Goal: Task Accomplishment & Management: Use online tool/utility

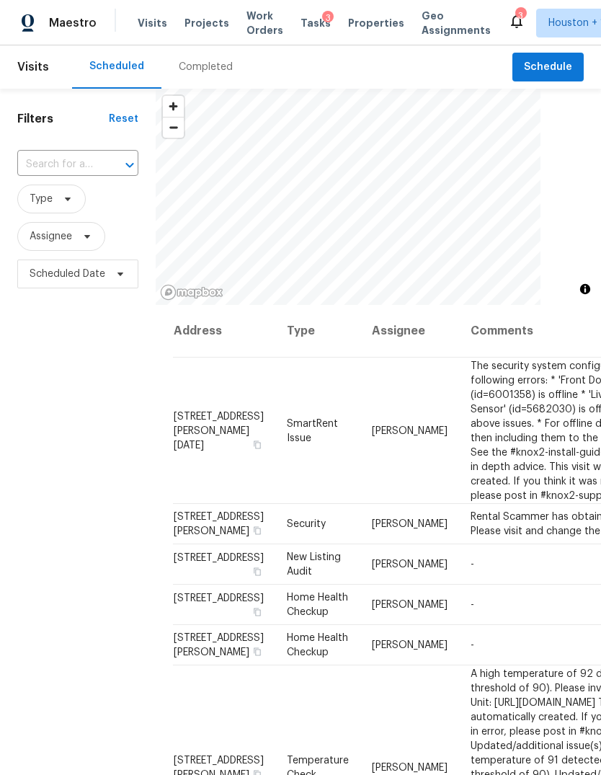
click at [149, 30] on div "Visits Projects Work Orders Tasks 3 Properties Geo Assignments" at bounding box center [323, 23] width 371 height 29
click at [206, 21] on span "Projects" at bounding box center [207, 23] width 45 height 14
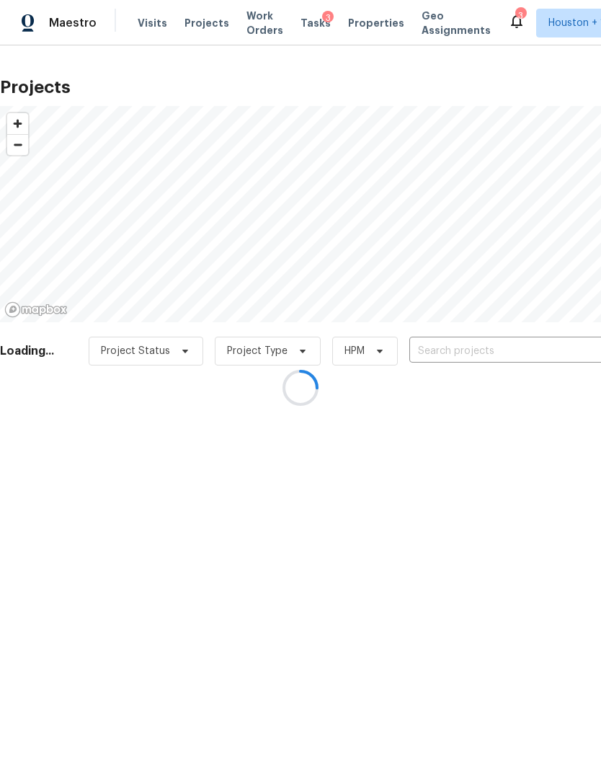
click at [578, 325] on div at bounding box center [300, 387] width 601 height 775
click at [577, 324] on div at bounding box center [300, 387] width 601 height 775
click at [561, 349] on div at bounding box center [300, 387] width 601 height 775
click at [568, 346] on div at bounding box center [300, 387] width 601 height 775
click at [544, 344] on div at bounding box center [300, 387] width 601 height 775
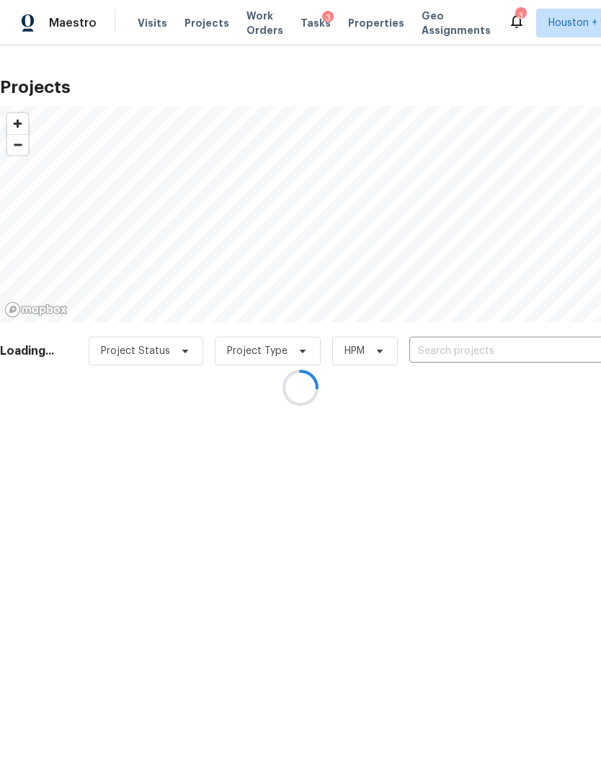
click at [526, 351] on div at bounding box center [300, 387] width 601 height 775
click at [539, 348] on div at bounding box center [300, 387] width 601 height 775
click at [531, 350] on div at bounding box center [300, 387] width 601 height 775
click at [552, 356] on div at bounding box center [300, 387] width 601 height 775
click at [553, 344] on div at bounding box center [300, 387] width 601 height 775
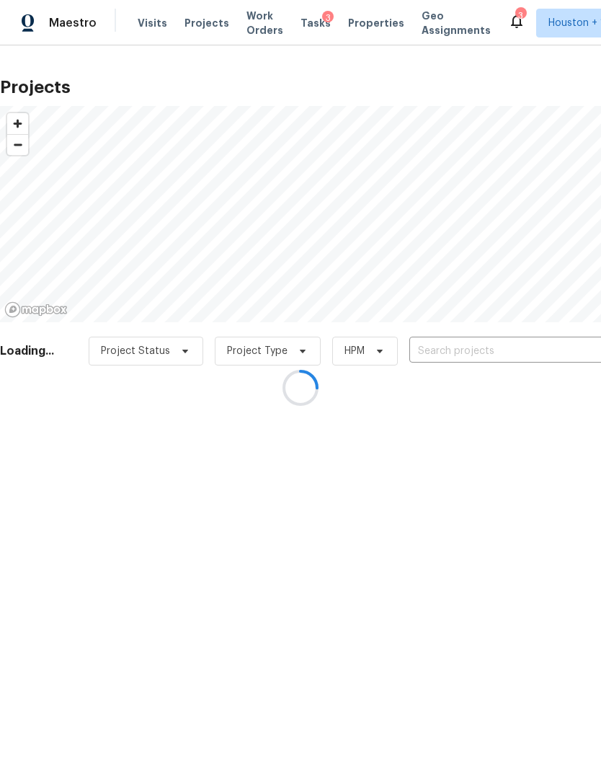
click at [480, 348] on div at bounding box center [300, 387] width 601 height 775
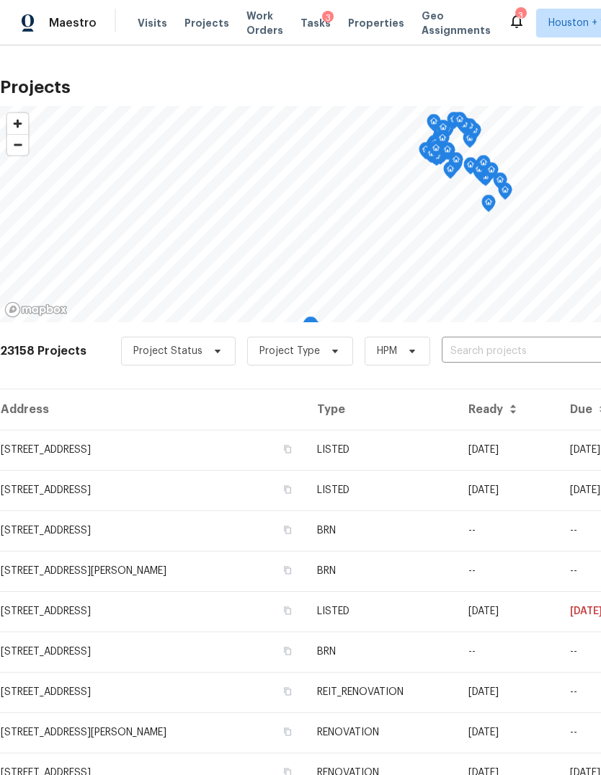
click at [507, 348] on input "text" at bounding box center [524, 351] width 165 height 22
type input "425 cama"
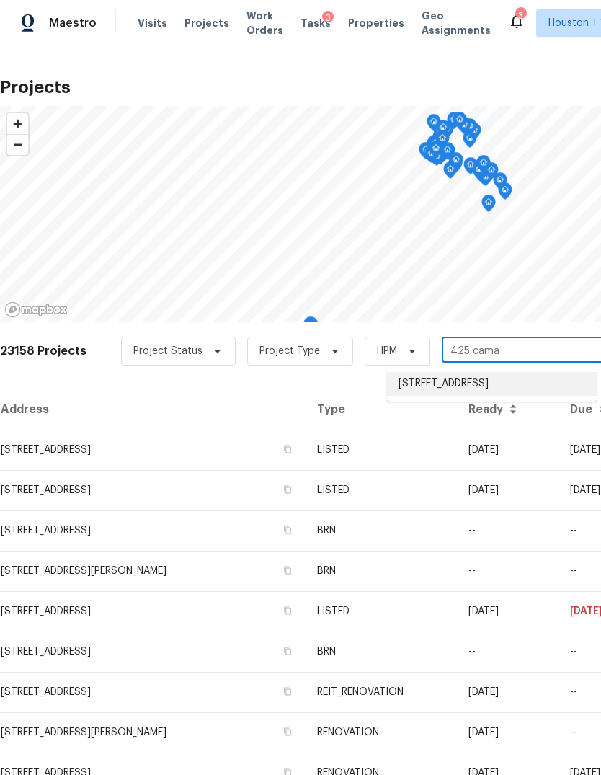
click at [553, 386] on li "425 Camas Creek Ln, Magnolia, TX 77354" at bounding box center [492, 384] width 210 height 24
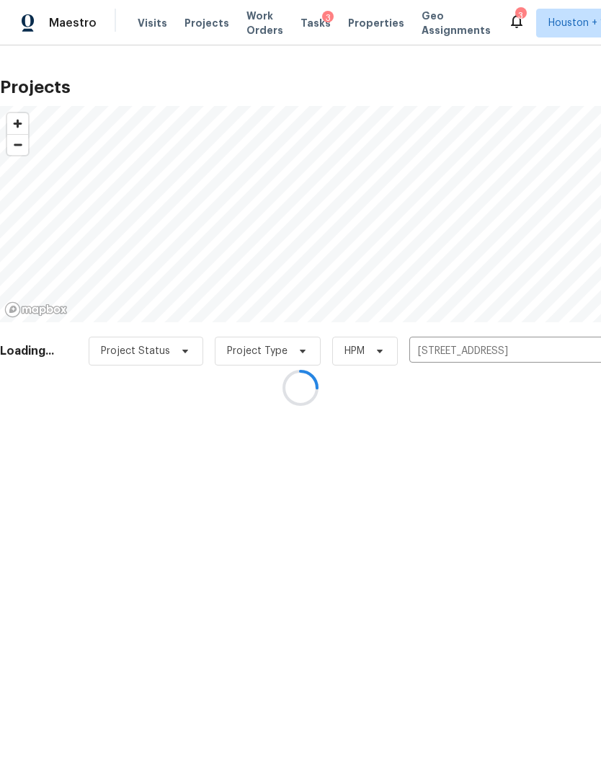
click at [40, 425] on div at bounding box center [300, 387] width 601 height 775
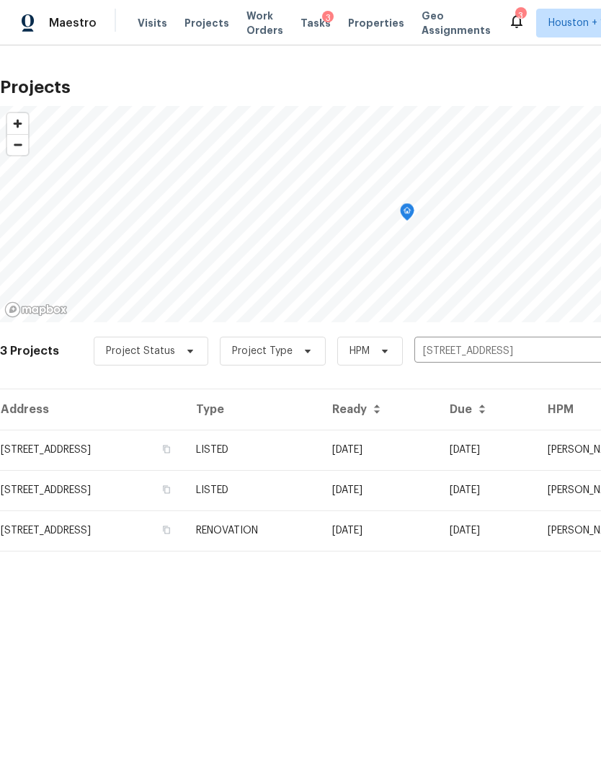
click at [57, 447] on td "425 Camas Creek Ln, Magnolia, TX 77354" at bounding box center [92, 450] width 185 height 40
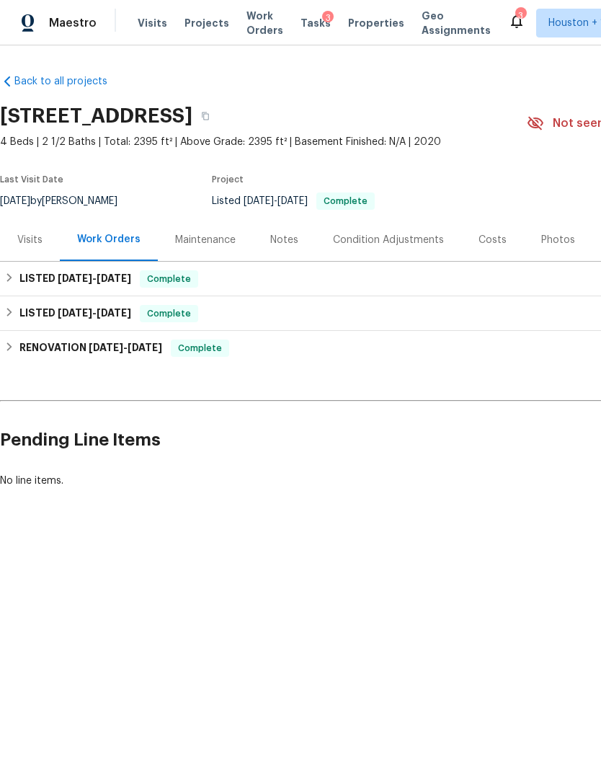
click at [17, 240] on div "Visits" at bounding box center [29, 240] width 25 height 14
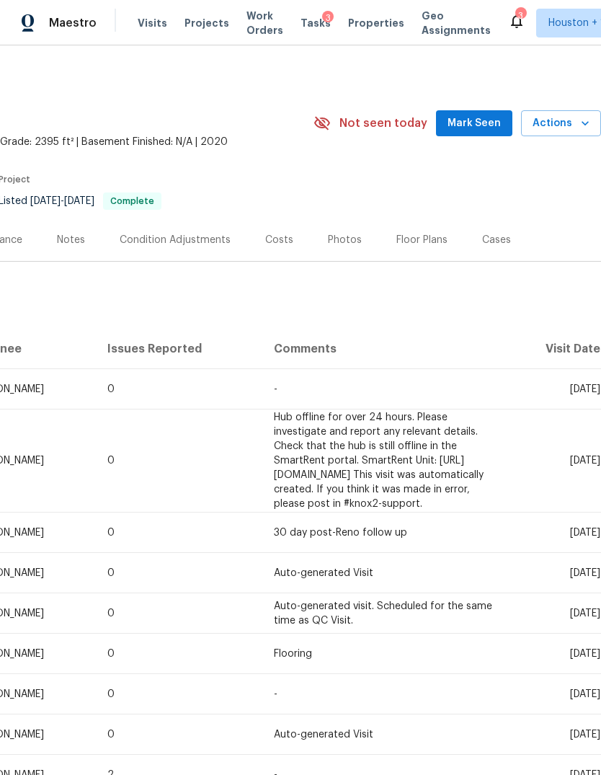
scroll to position [0, 213]
click at [573, 123] on span "Actions" at bounding box center [561, 124] width 57 height 18
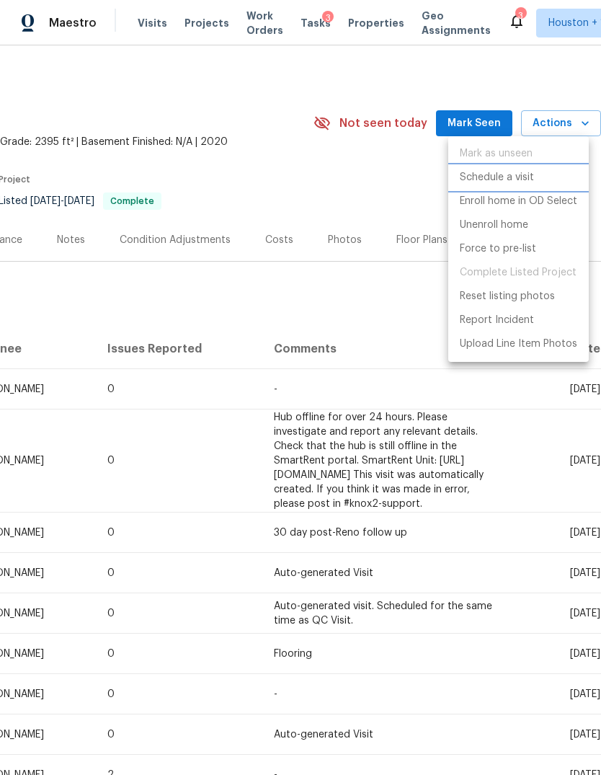
click at [524, 178] on p "Schedule a visit" at bounding box center [497, 177] width 74 height 15
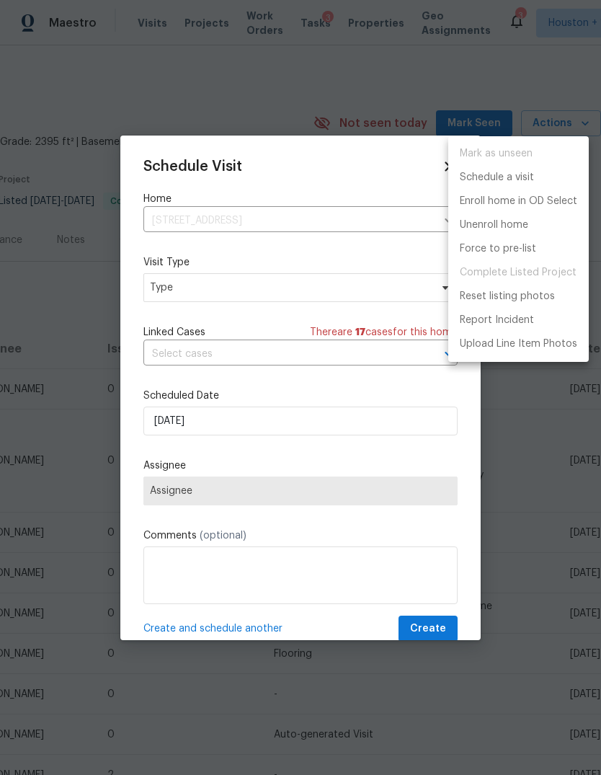
click at [186, 288] on div at bounding box center [300, 387] width 601 height 775
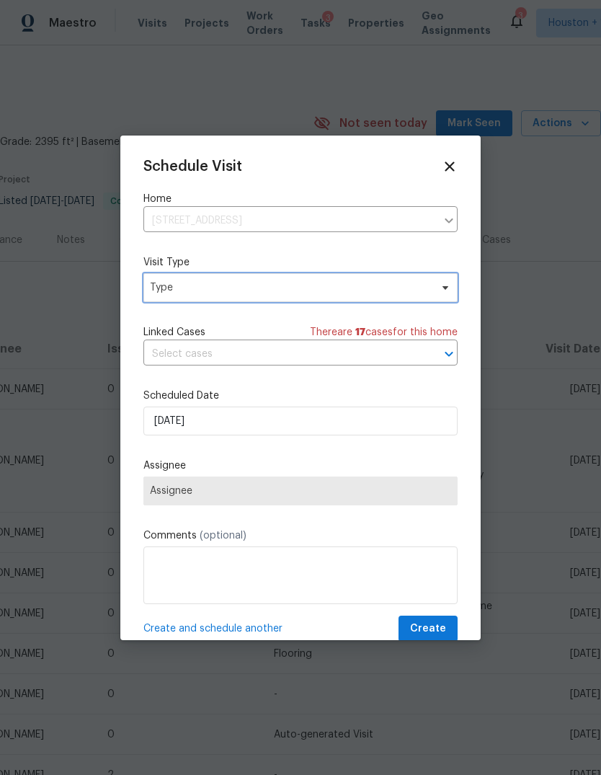
click at [172, 292] on span "Type" at bounding box center [290, 288] width 281 height 14
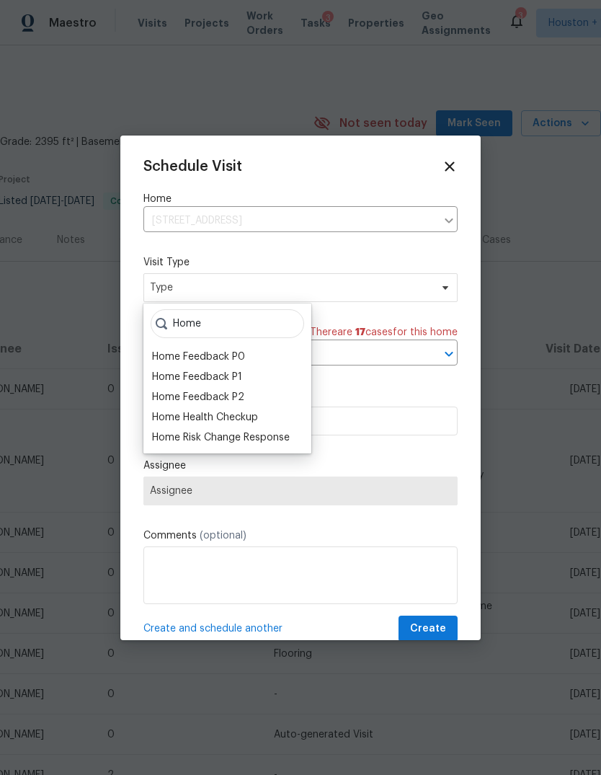
type input "Home"
click at [176, 418] on div "Home Health Checkup" at bounding box center [205, 417] width 106 height 14
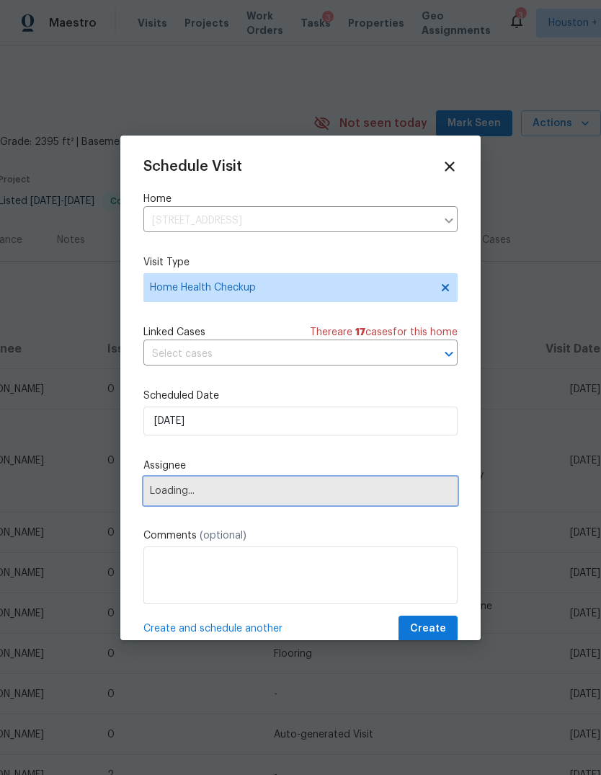
click at [167, 491] on span "Loading..." at bounding box center [300, 491] width 301 height 12
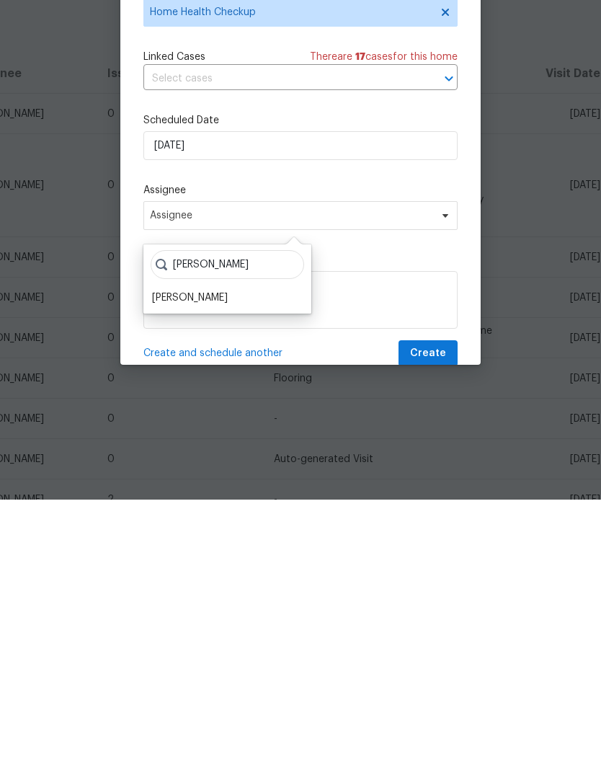
type input "Steve"
click at [207, 566] on div "[PERSON_NAME]" at bounding box center [190, 573] width 76 height 14
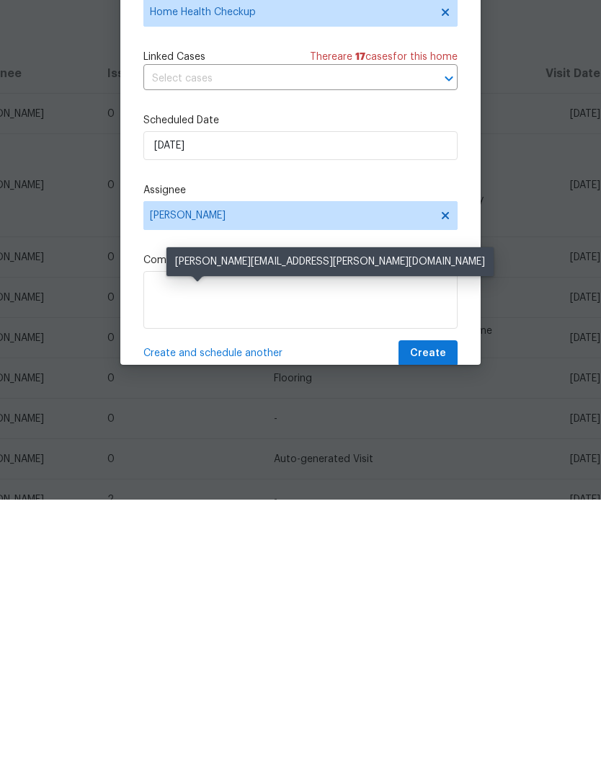
scroll to position [54, 0]
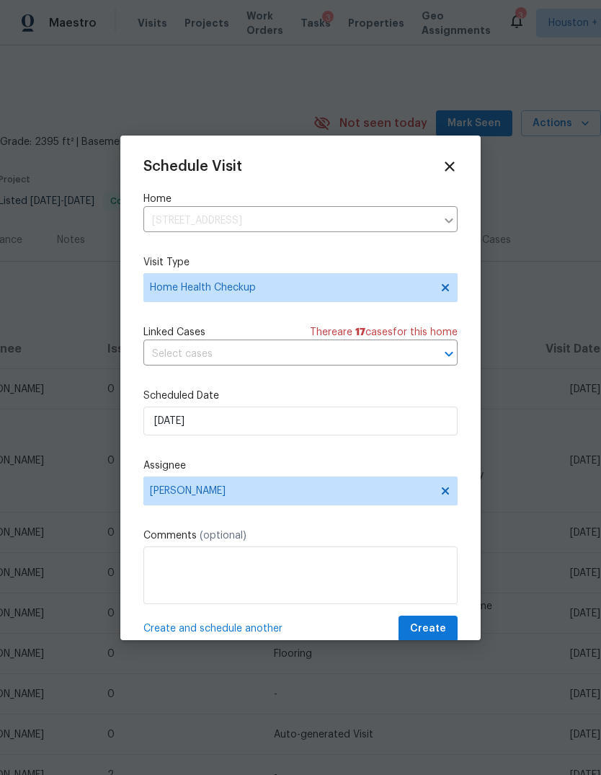
click at [443, 638] on span "Create" at bounding box center [428, 629] width 36 height 18
